Goal: Task Accomplishment & Management: Manage account settings

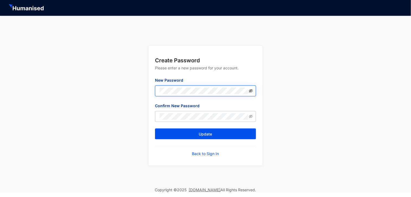
click at [252, 91] on icon "eye-invisible" at bounding box center [251, 91] width 4 height 4
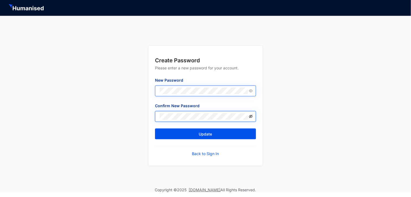
click at [250, 115] on icon "eye-invisible" at bounding box center [251, 116] width 4 height 4
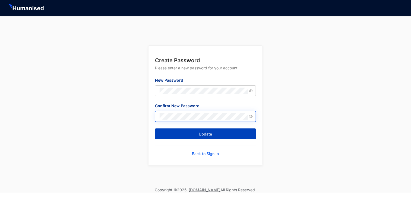
click at [208, 132] on span "Update" at bounding box center [205, 133] width 13 height 5
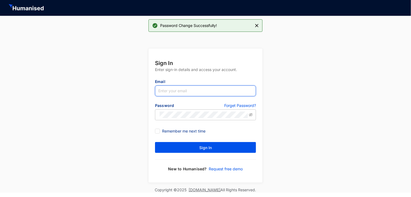
click at [196, 92] on input "text" at bounding box center [205, 90] width 101 height 11
type input "n"
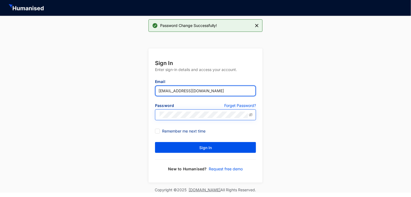
type input "[EMAIL_ADDRESS][DOMAIN_NAME]"
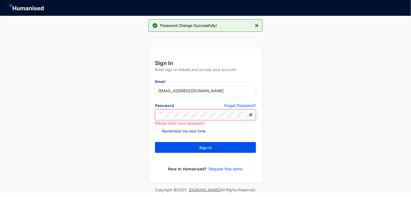
click at [251, 115] on icon "eye-invisible" at bounding box center [251, 114] width 1 height 1
click at [251, 115] on icon "eye" at bounding box center [251, 114] width 4 height 3
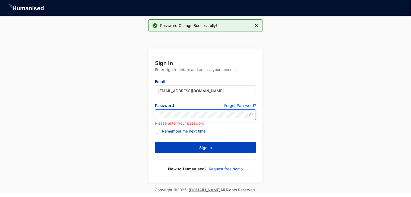
click at [198, 146] on button "Sign In" at bounding box center [205, 147] width 101 height 11
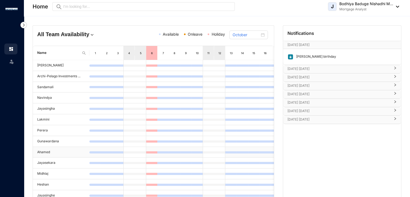
click at [205, 153] on div at bounding box center [208, 152] width 11 height 11
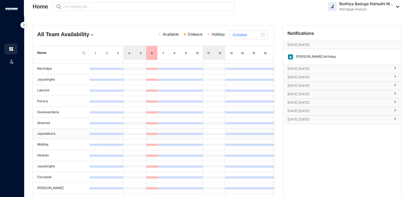
scroll to position [43, 0]
click at [301, 91] on p "[DATE] [DATE]" at bounding box center [338, 93] width 103 height 5
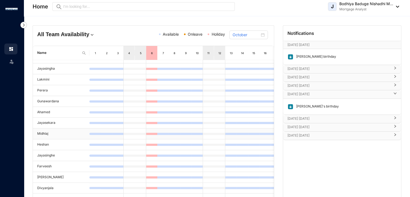
click at [43, 131] on td "Midhlaj" at bounding box center [61, 133] width 57 height 11
